Goal: Transaction & Acquisition: Purchase product/service

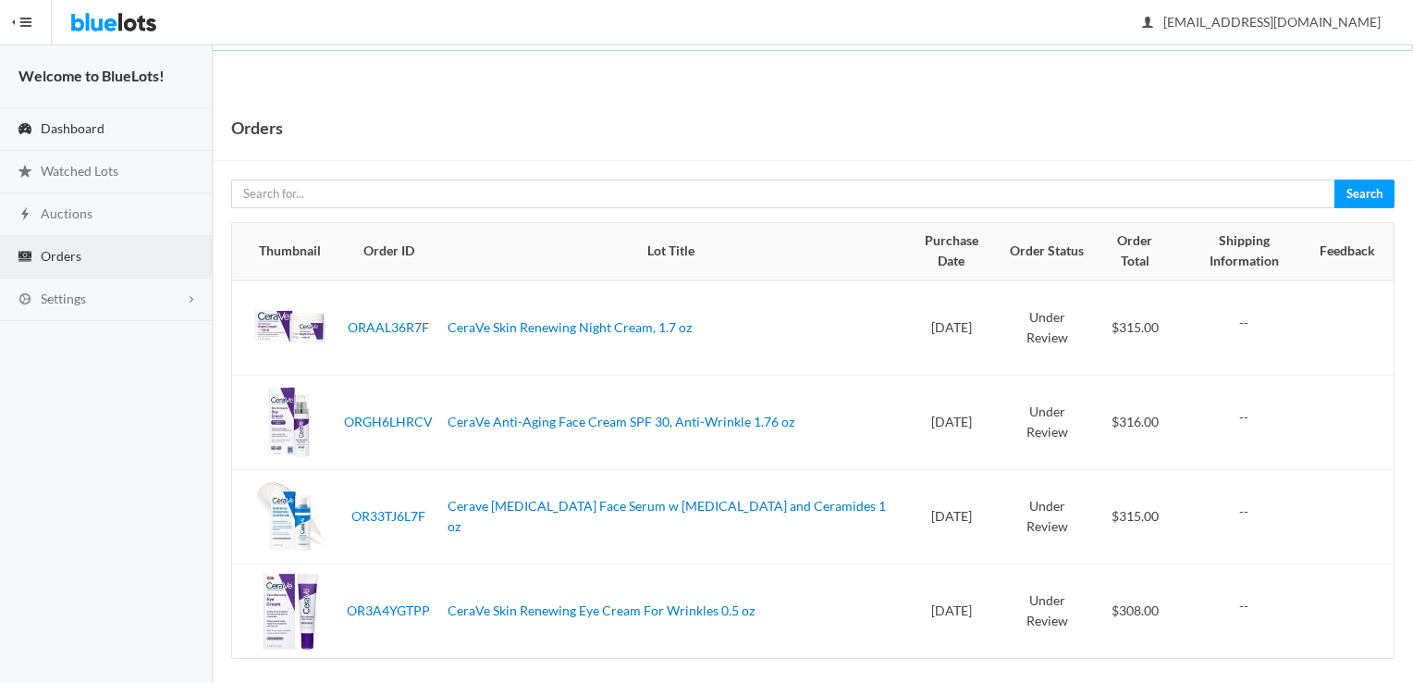
click at [92, 133] on span "Dashboard" at bounding box center [73, 128] width 64 height 16
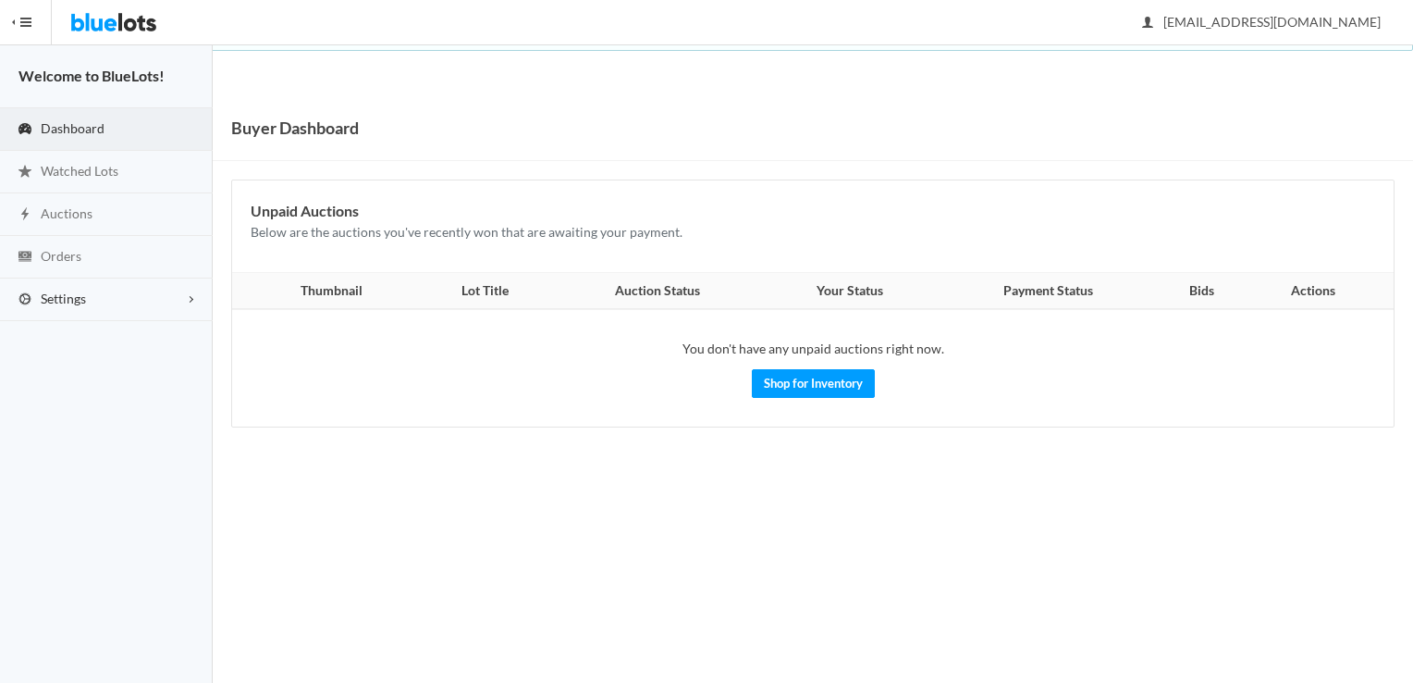
click at [96, 294] on link "Settings" at bounding box center [106, 299] width 213 height 43
click at [65, 329] on span "Buyer Profile Incomplete" at bounding box center [79, 337] width 76 height 16
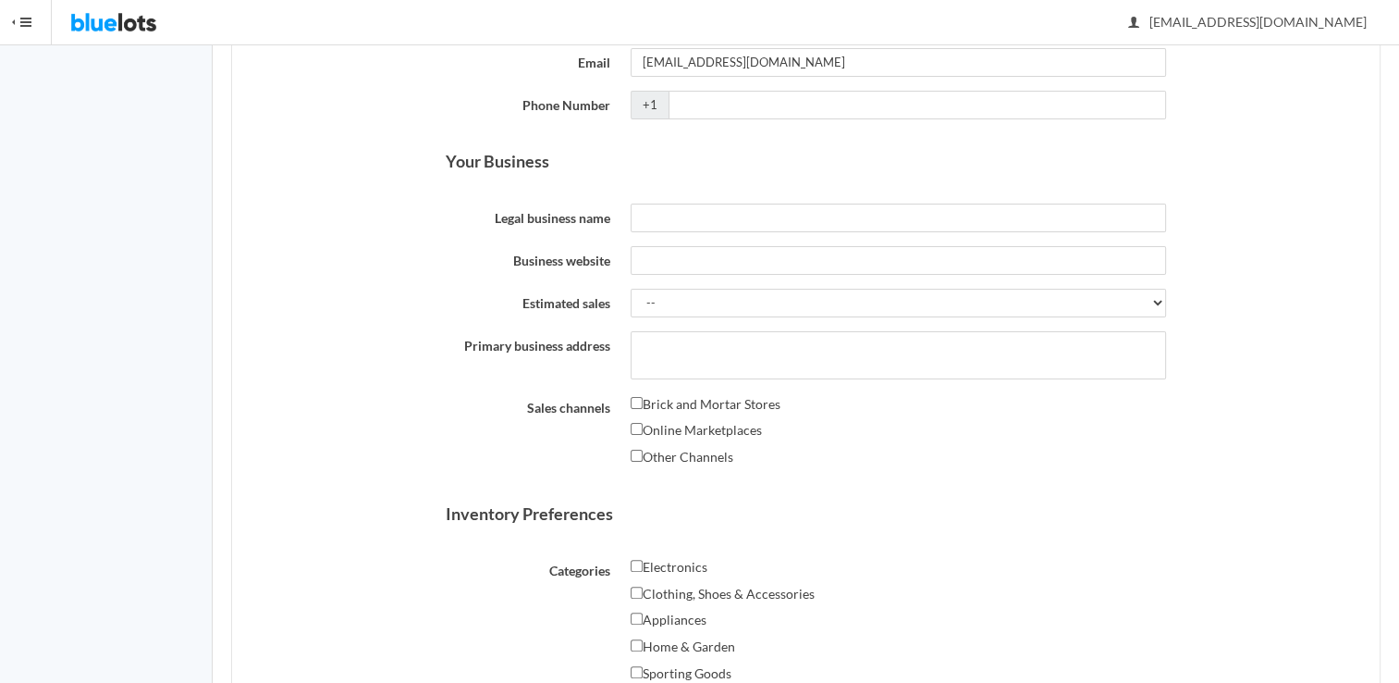
scroll to position [329, 0]
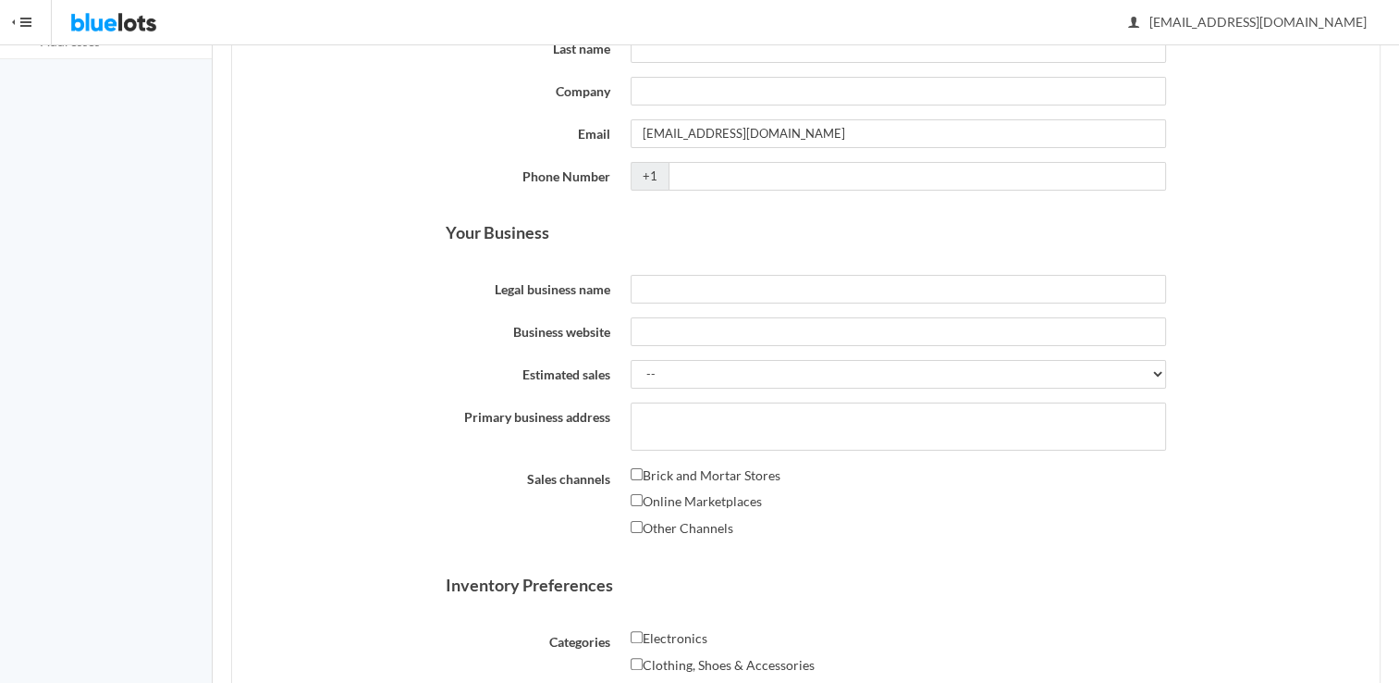
click at [463, 275] on label "Legal business name" at bounding box center [528, 288] width 185 height 26
click at [631, 275] on input "Legal business name" at bounding box center [898, 289] width 535 height 29
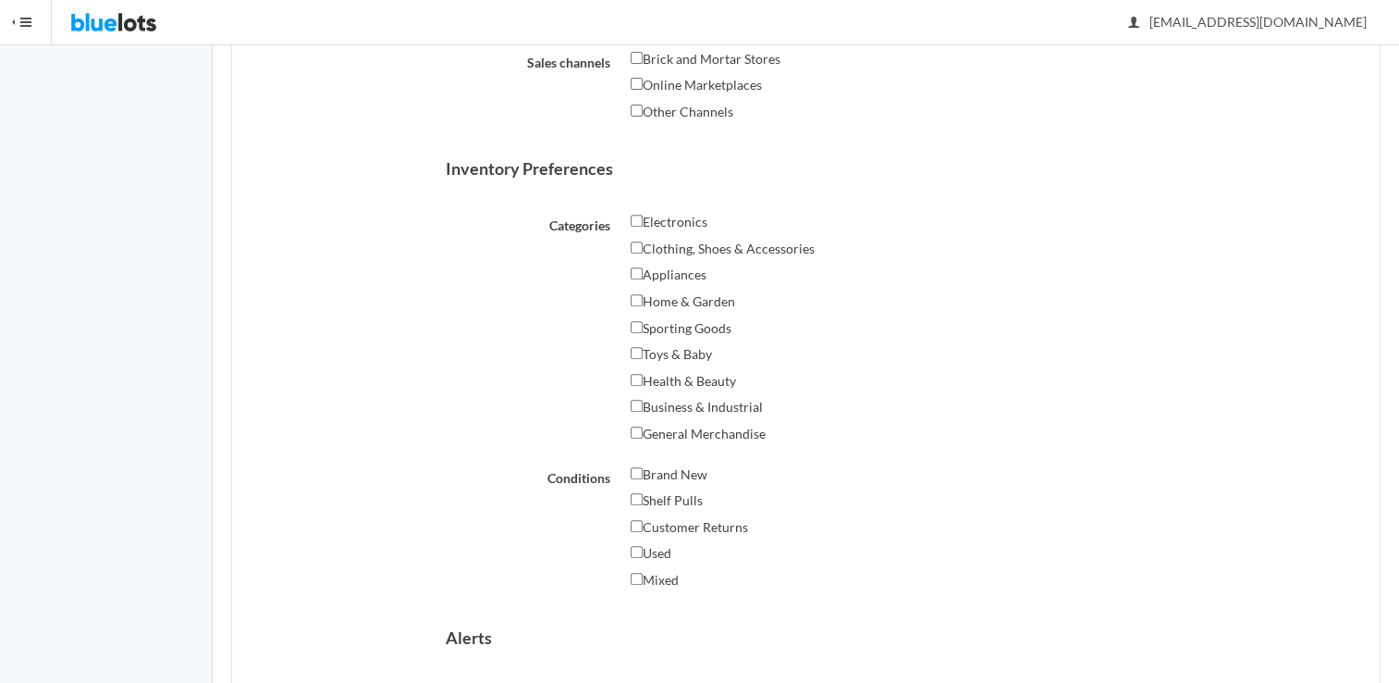
scroll to position [810, 0]
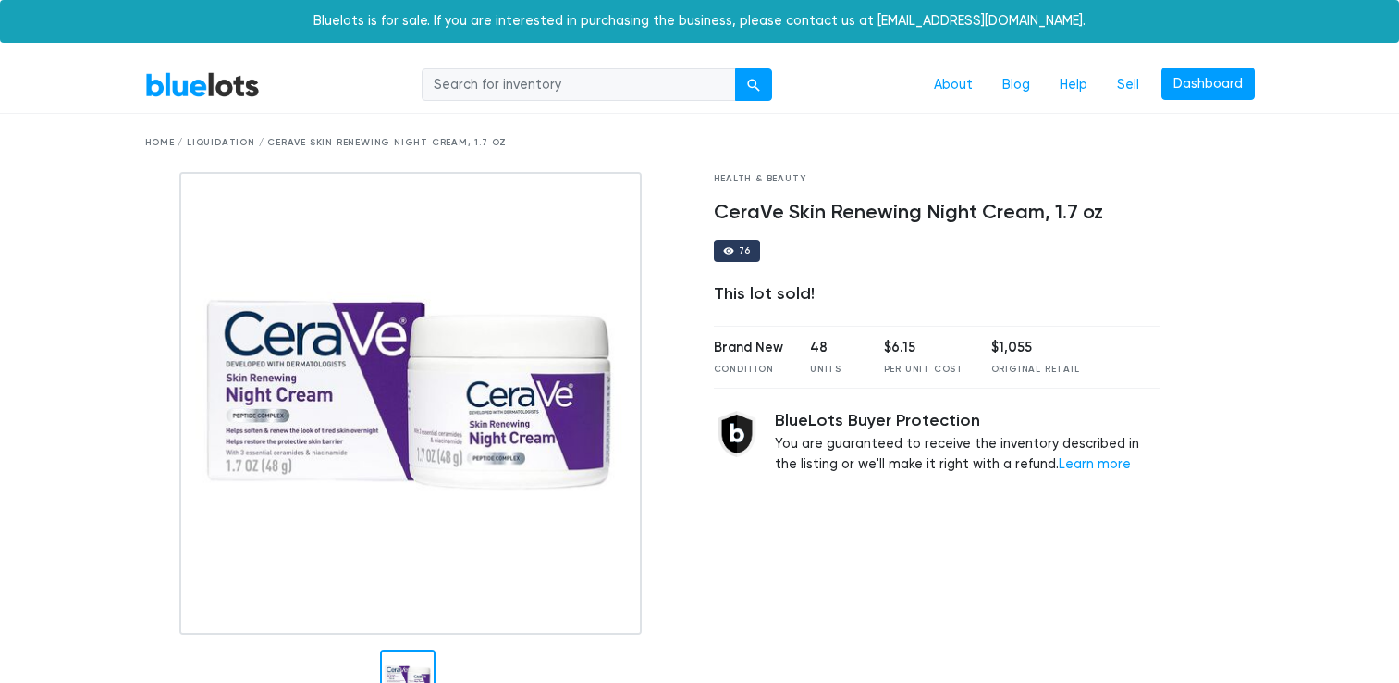
scroll to position [120, 0]
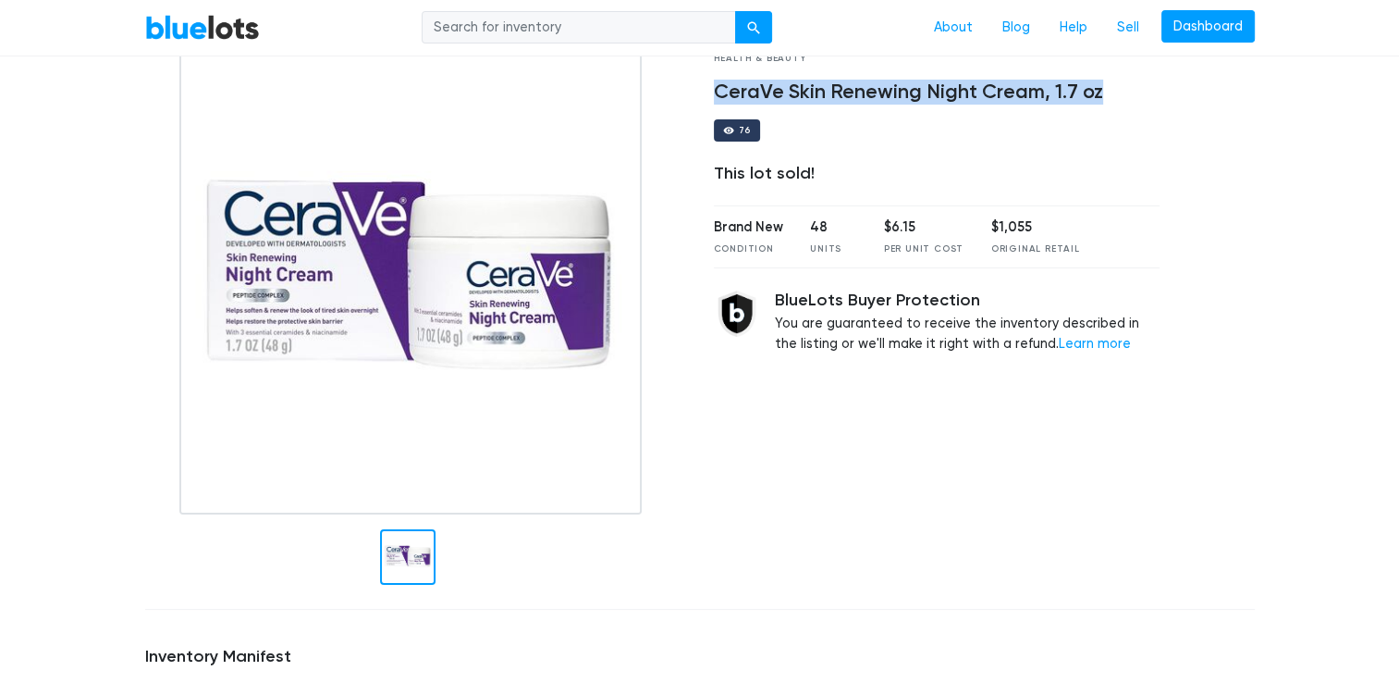
click at [205, 29] on link "BlueLots" at bounding box center [202, 27] width 115 height 27
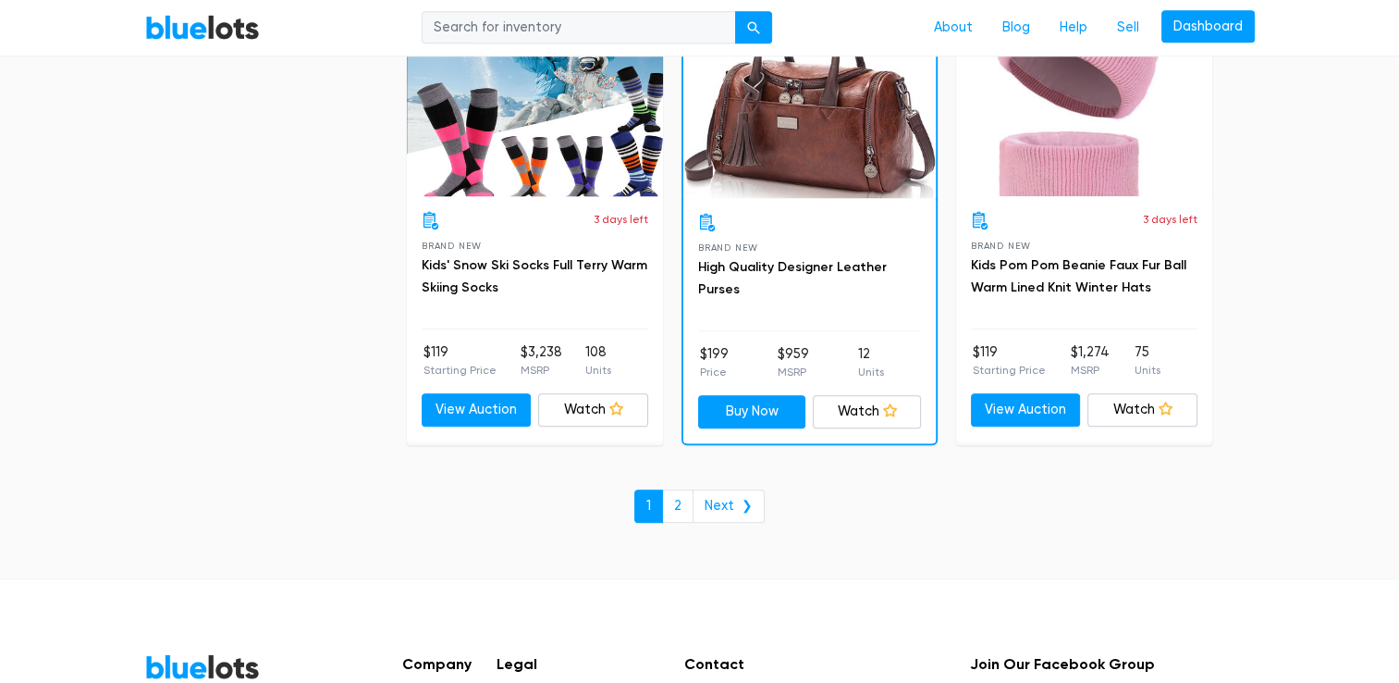
scroll to position [7958, 0]
click at [695, 489] on link "Next ❯" at bounding box center [729, 505] width 72 height 33
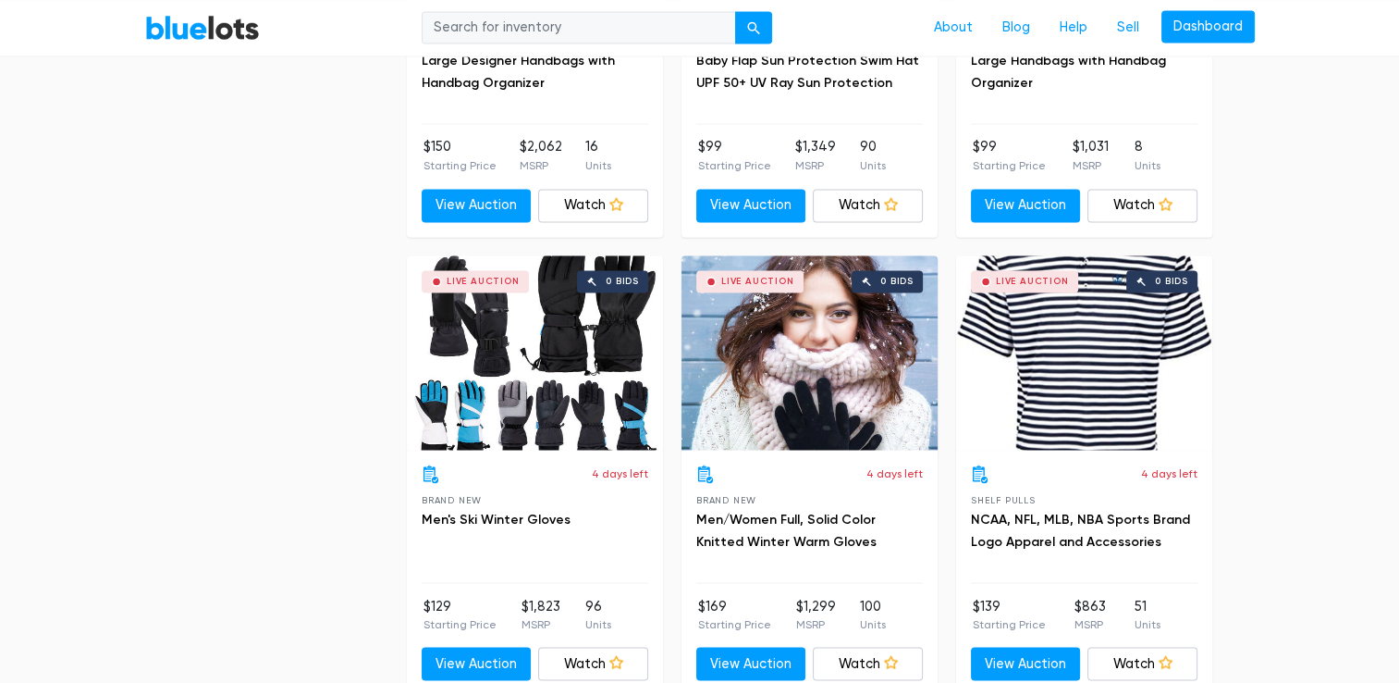
scroll to position [3154, 0]
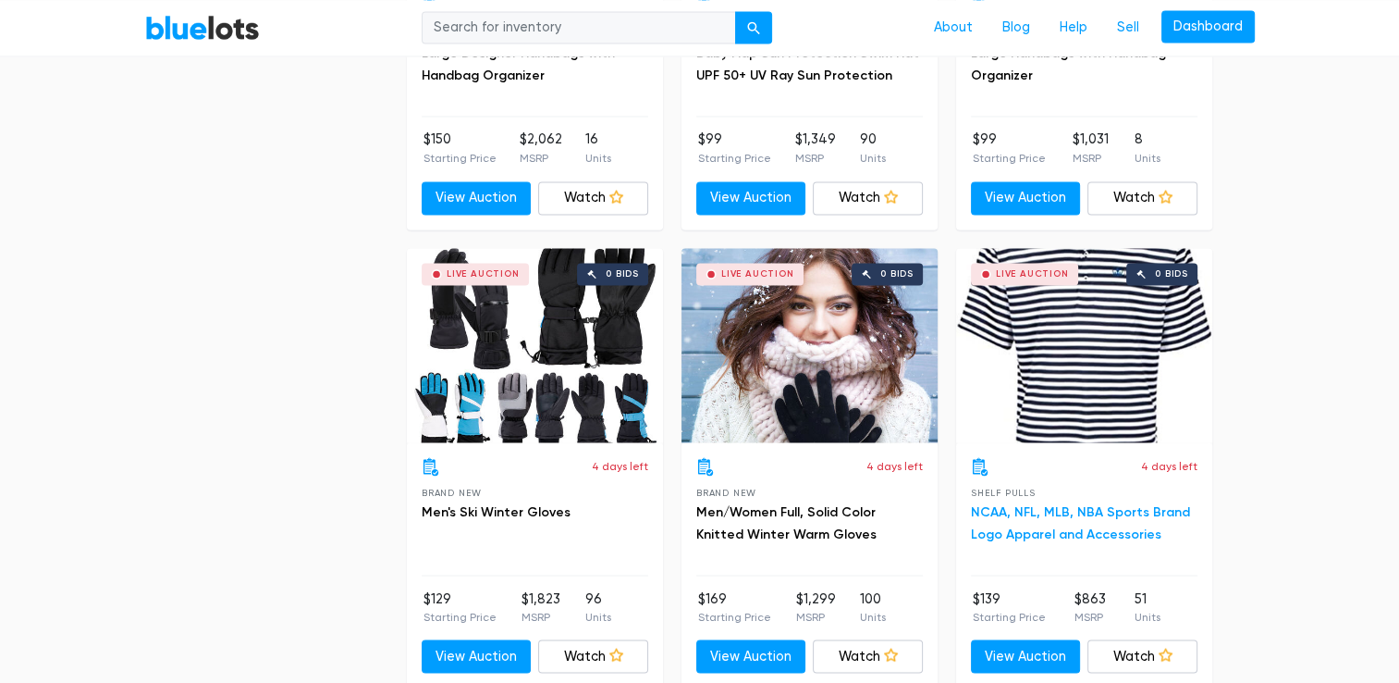
click at [1053, 531] on link "NCAA, NFL, MLB, NBA Sports Brand Logo Apparel and Accessories" at bounding box center [1080, 522] width 219 height 38
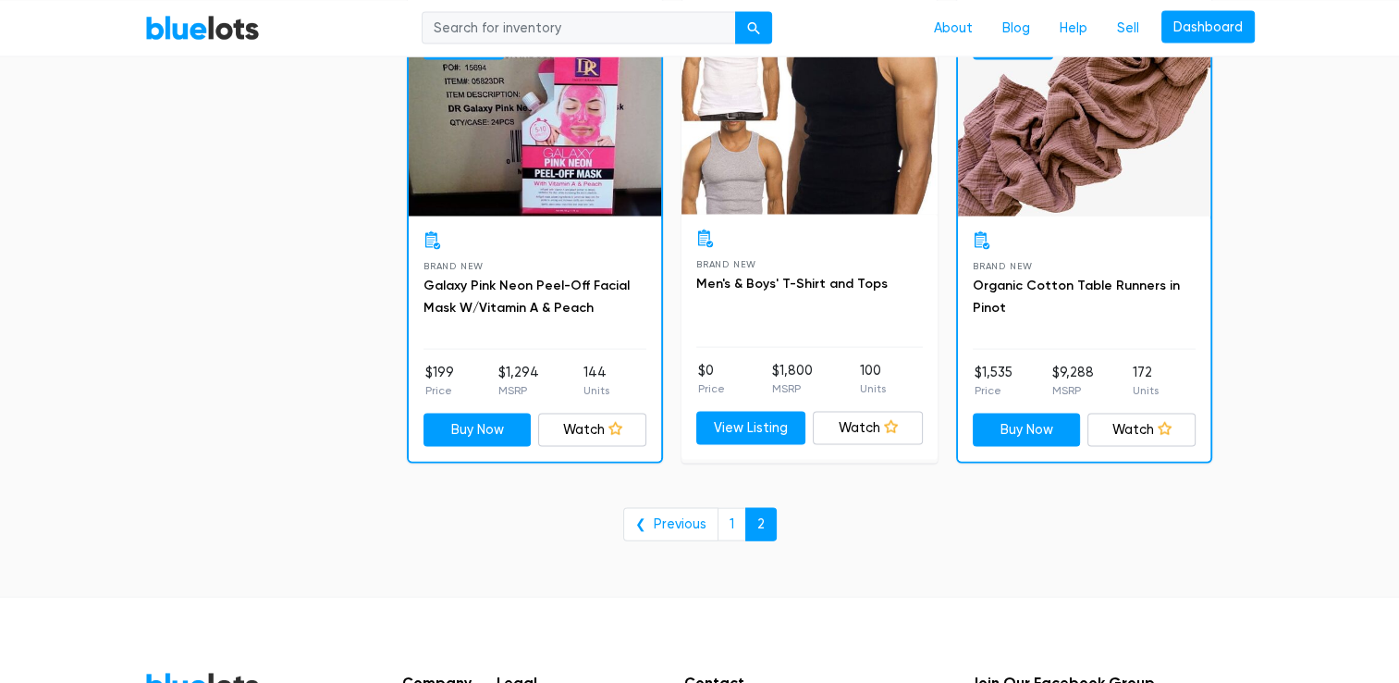
scroll to position [3839, 0]
click at [804, 277] on link "Men's & Boys' T-Shirt and Tops" at bounding box center [791, 284] width 191 height 16
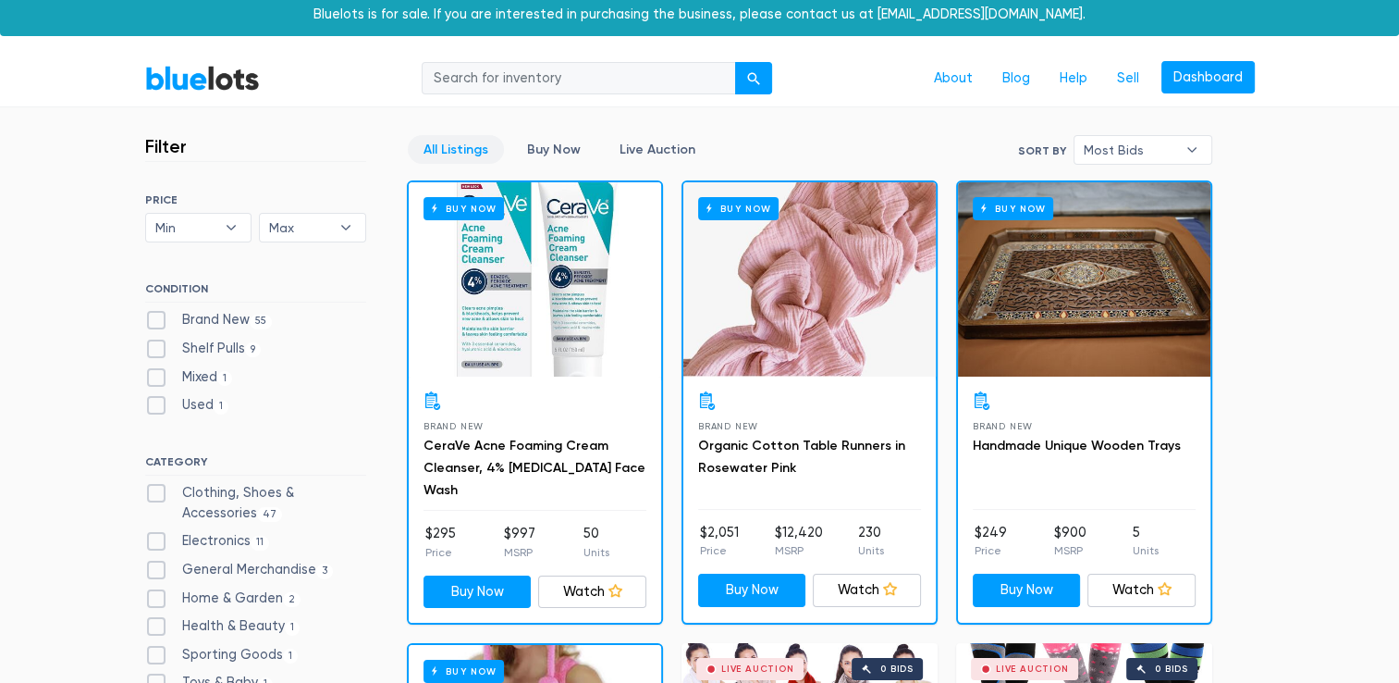
scroll to position [0, 0]
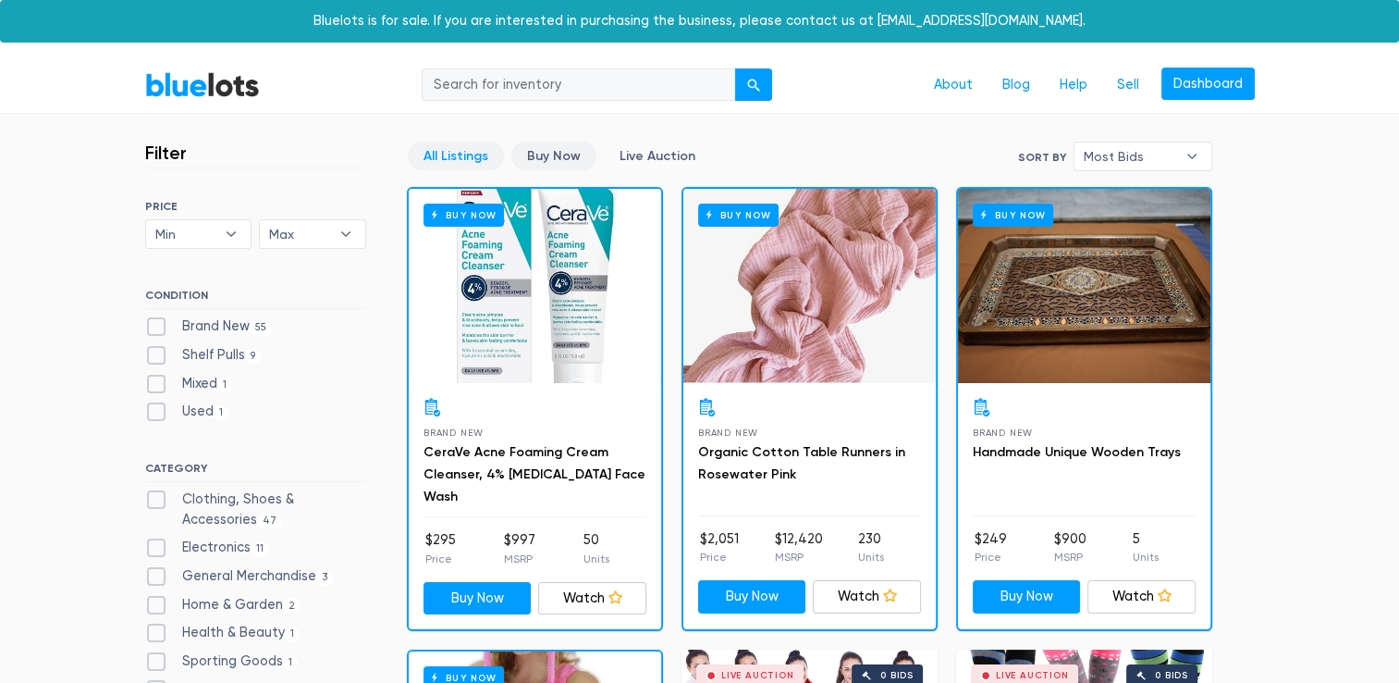
click at [558, 154] on link "Buy Now" at bounding box center [553, 156] width 85 height 29
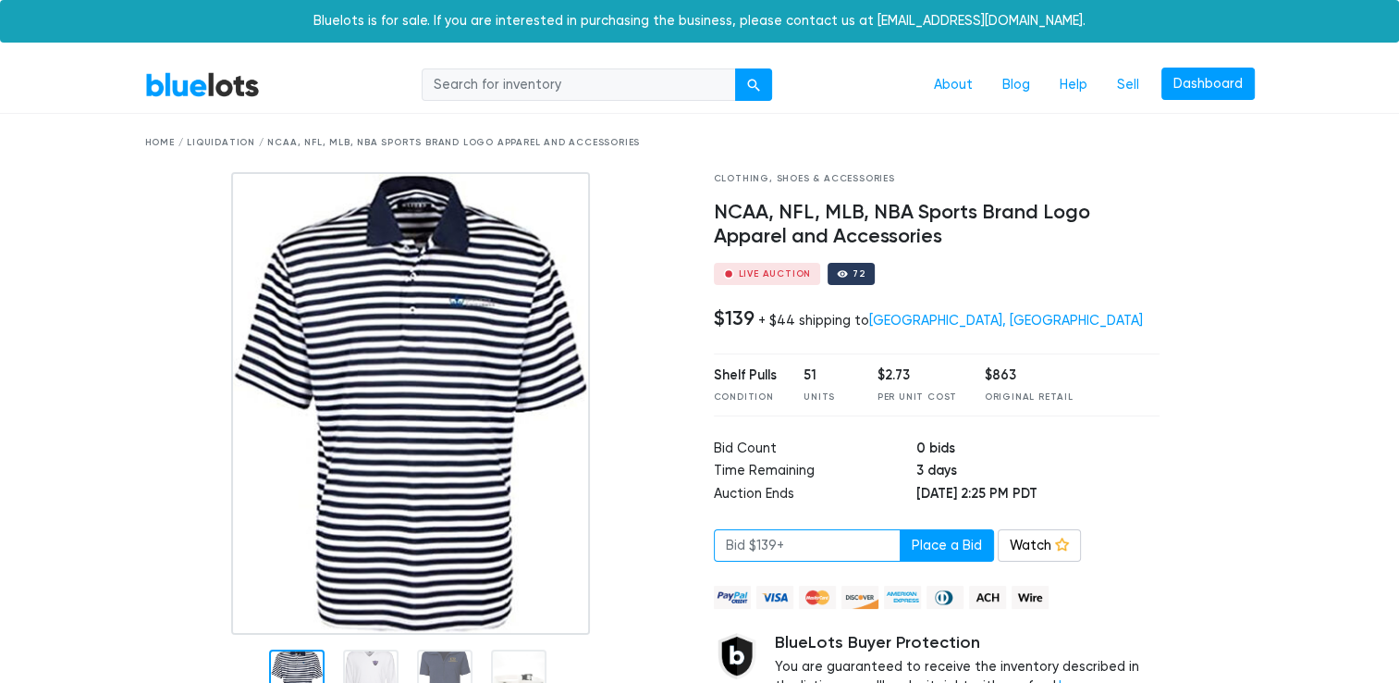
click at [758, 554] on input "number" at bounding box center [807, 545] width 187 height 33
type input "139"
click at [900, 546] on button "Place a Bid" at bounding box center [947, 545] width 94 height 33
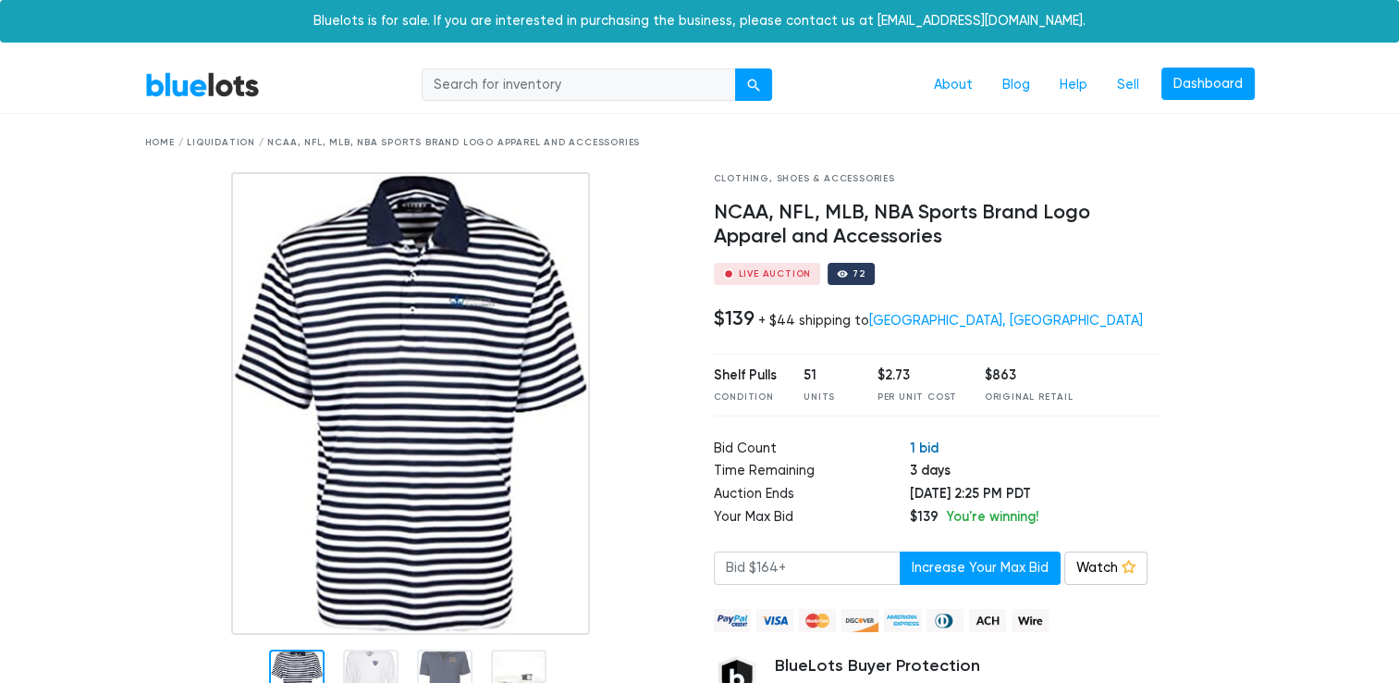
click at [910, 448] on link "1 bid" at bounding box center [924, 447] width 29 height 17
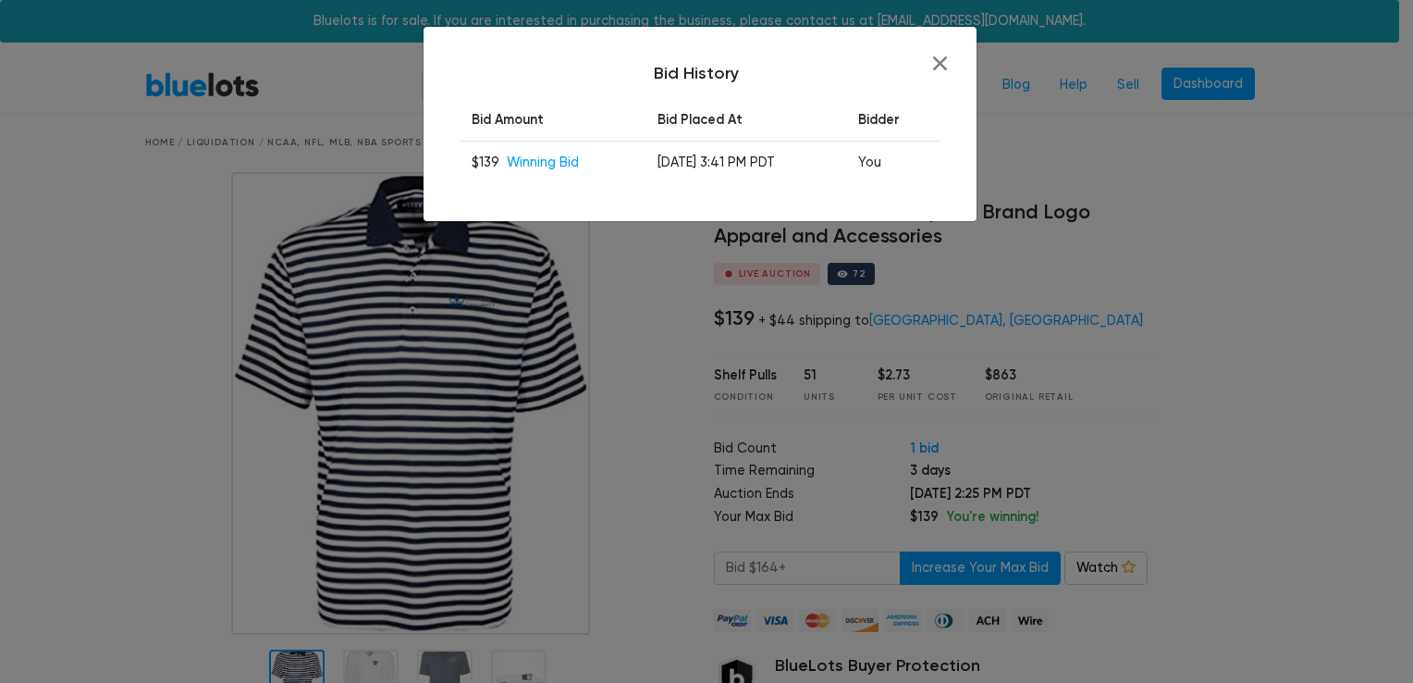
click at [1065, 294] on div "Bid History Bid Amount Bid Placed At Bidder $139 Winning Bid Aug 29, 2025 - 3:4…" at bounding box center [706, 341] width 1413 height 683
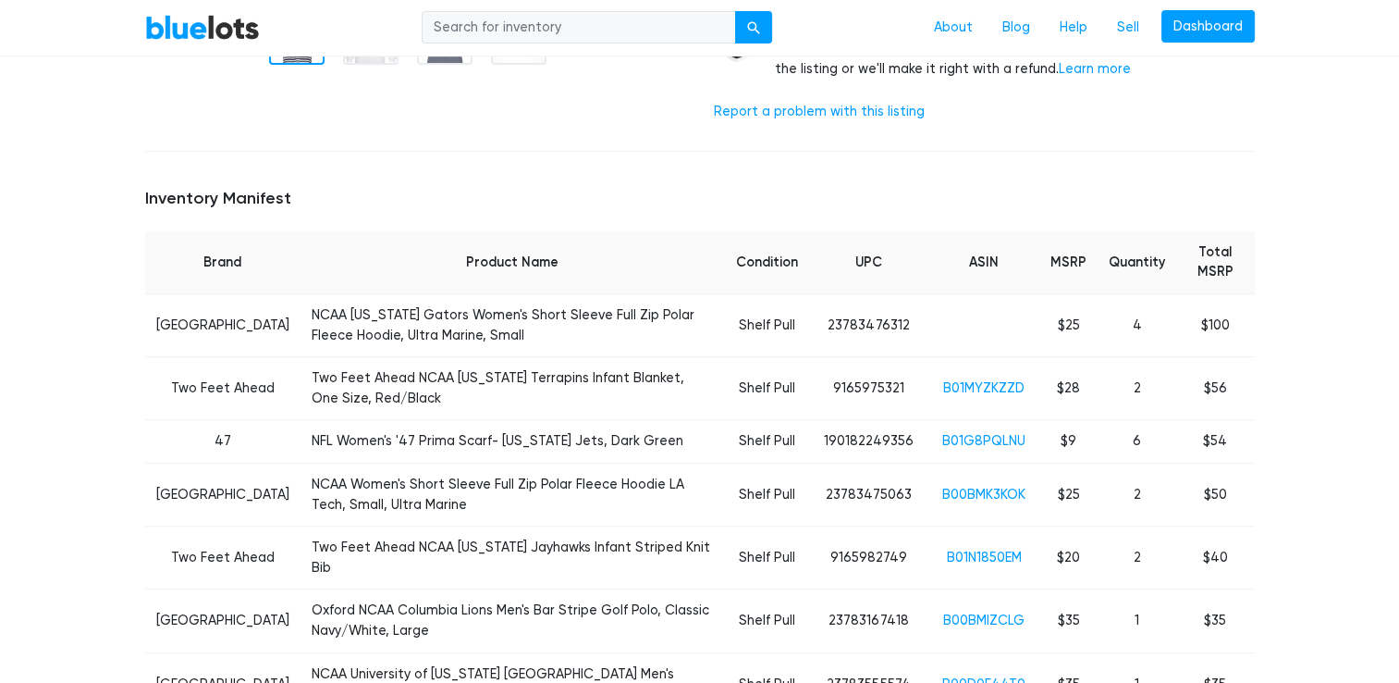
scroll to position [736, 0]
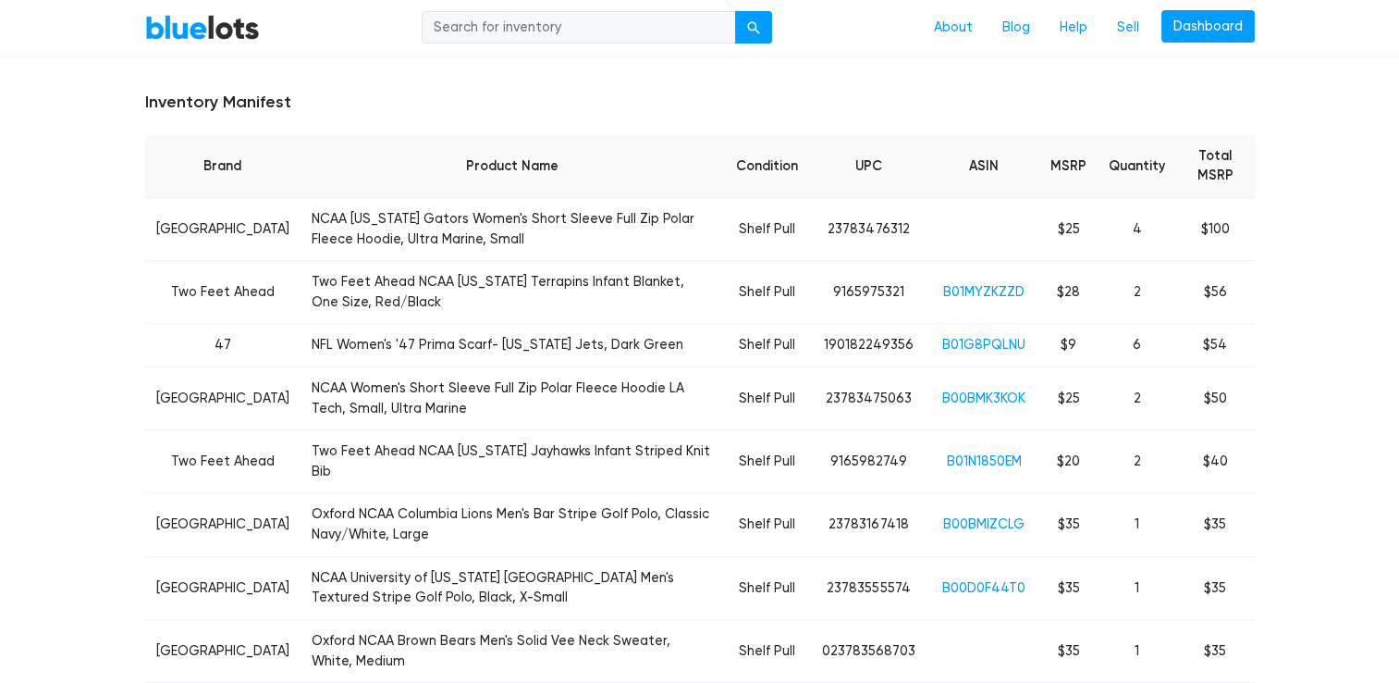
click at [494, 348] on td "NFL Women's '47 Prima Scarf- New York Jets, Dark Green" at bounding box center [513, 345] width 425 height 43
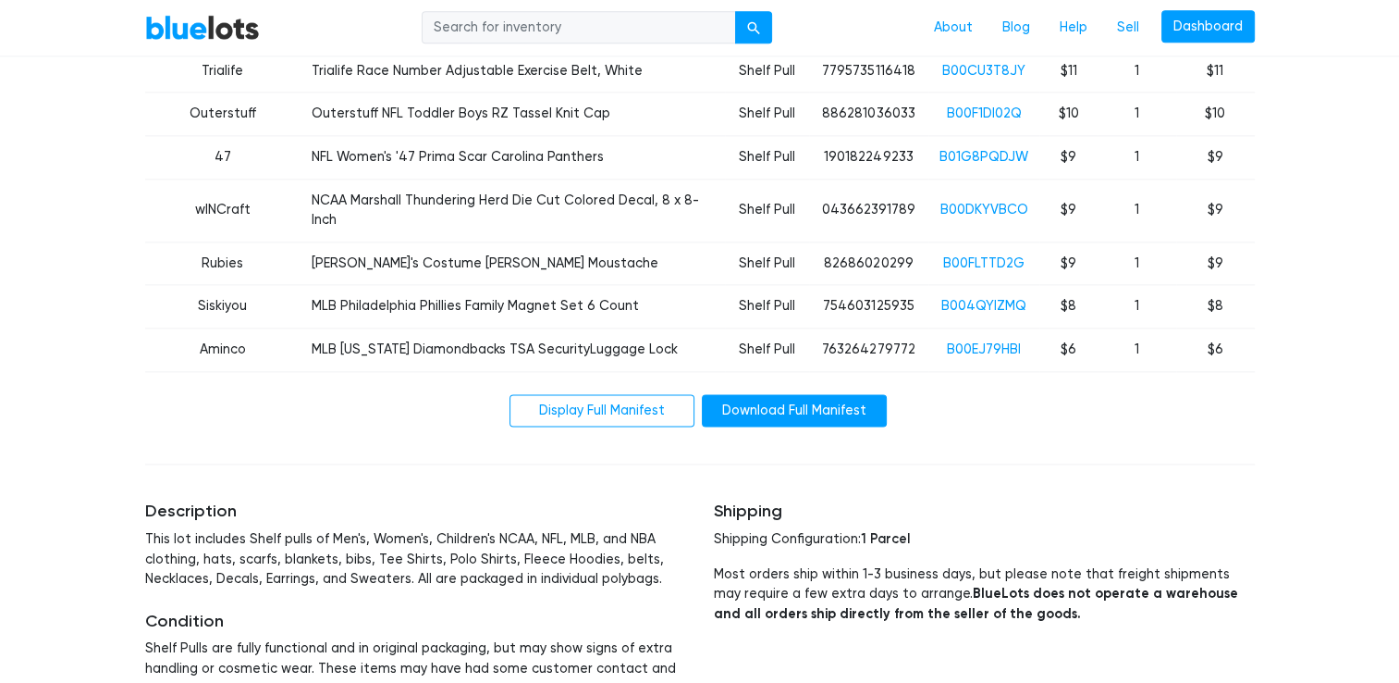
scroll to position [2387, 0]
click at [631, 395] on link "Display Full Manifest" at bounding box center [602, 411] width 185 height 33
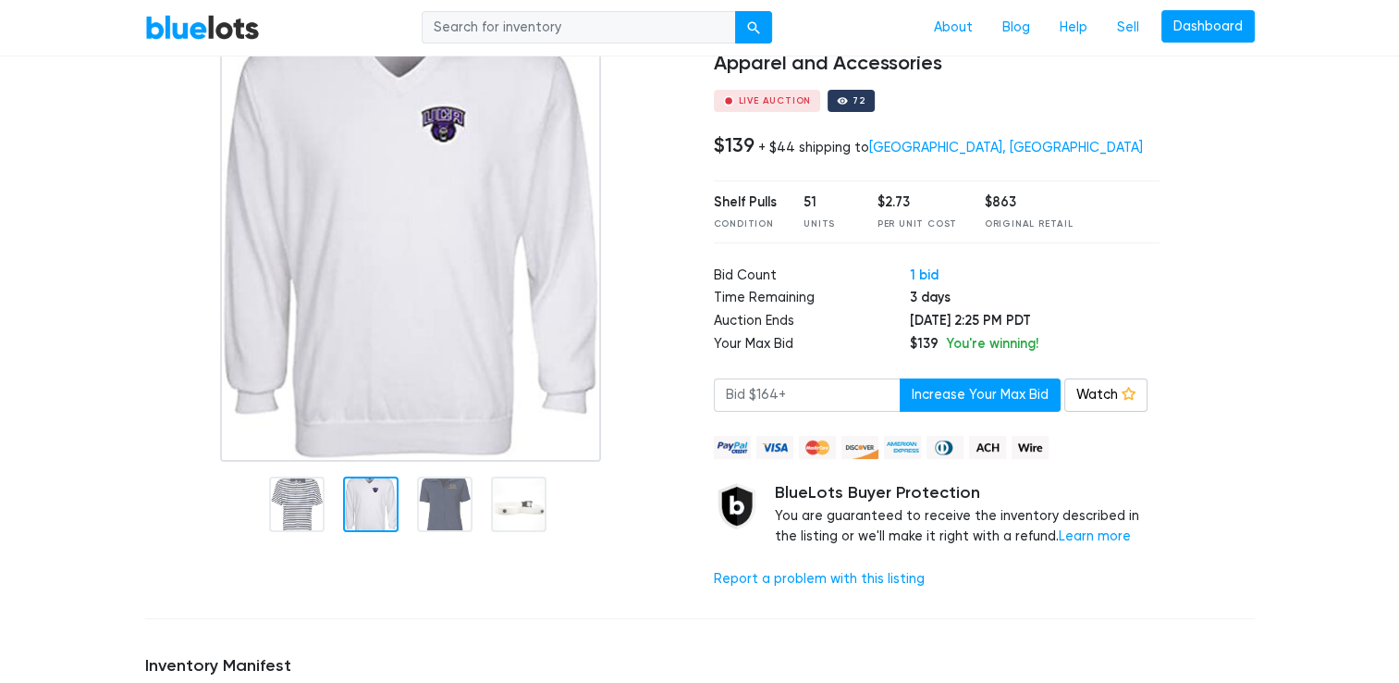
scroll to position [41, 0]
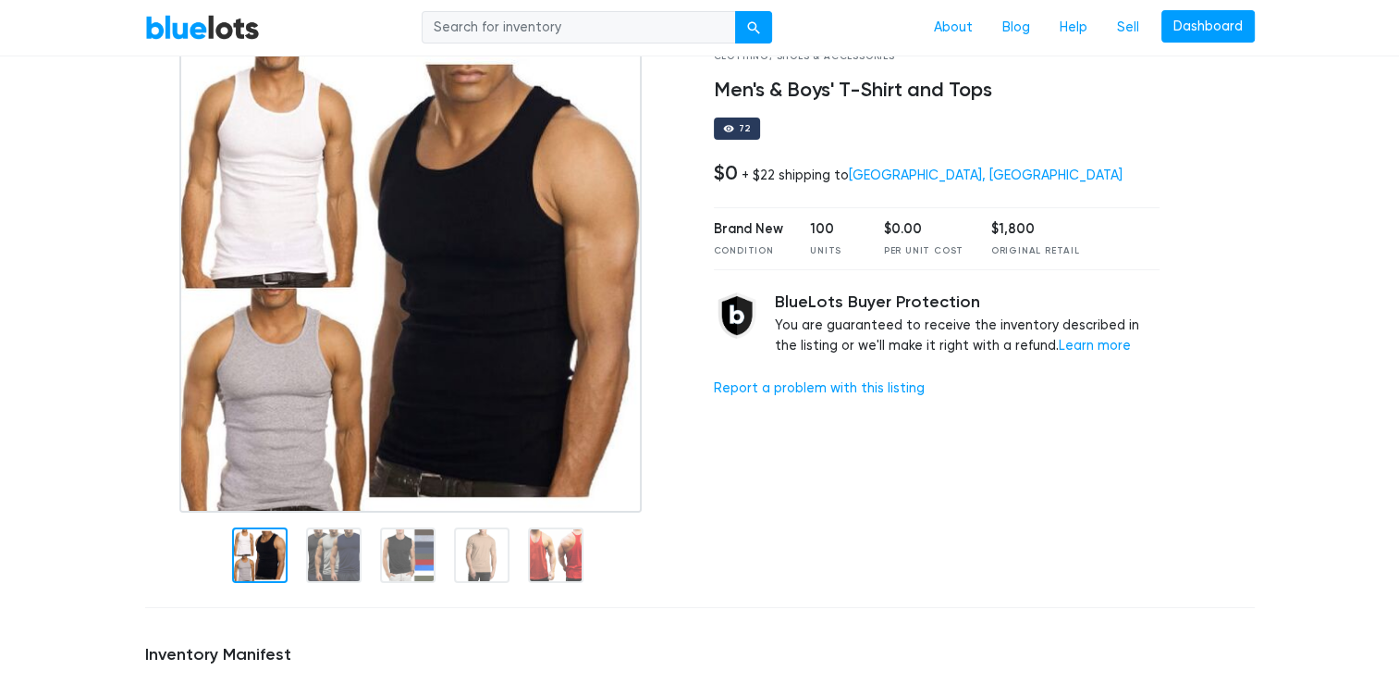
scroll to position [124, 0]
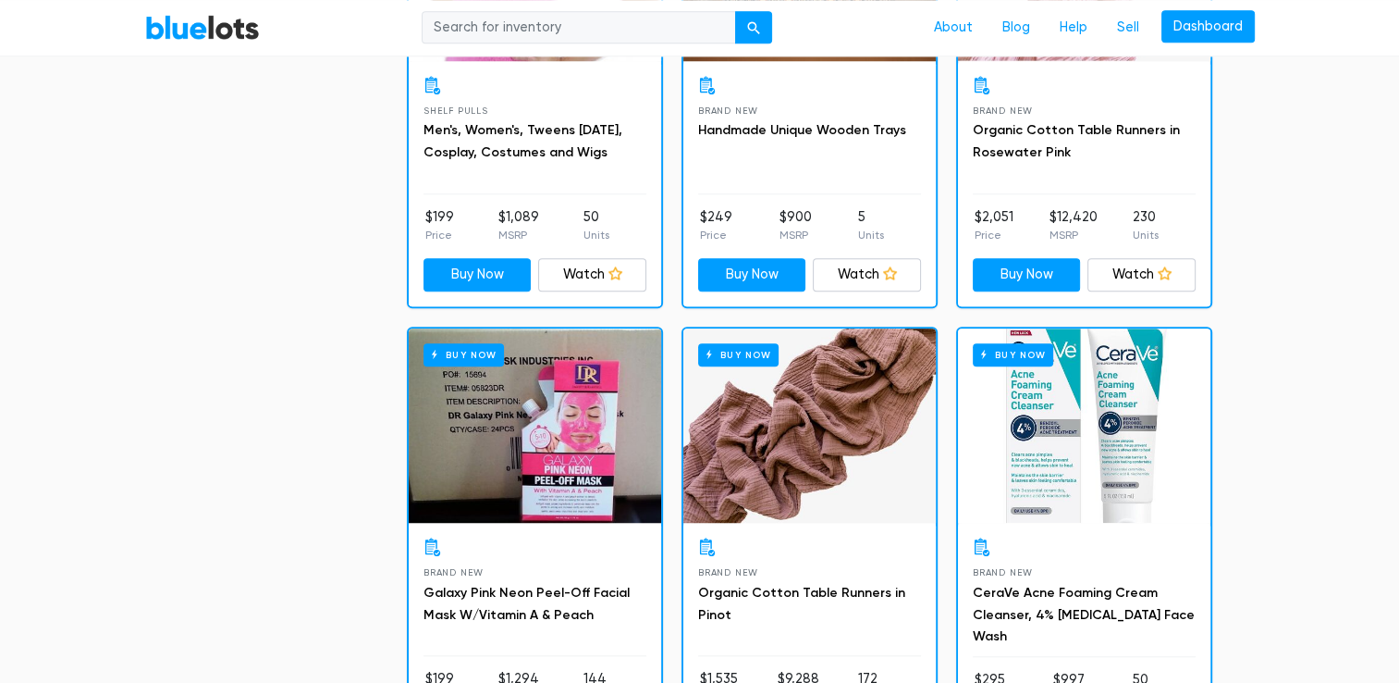
scroll to position [1678, 0]
